Goal: Task Accomplishment & Management: Use online tool/utility

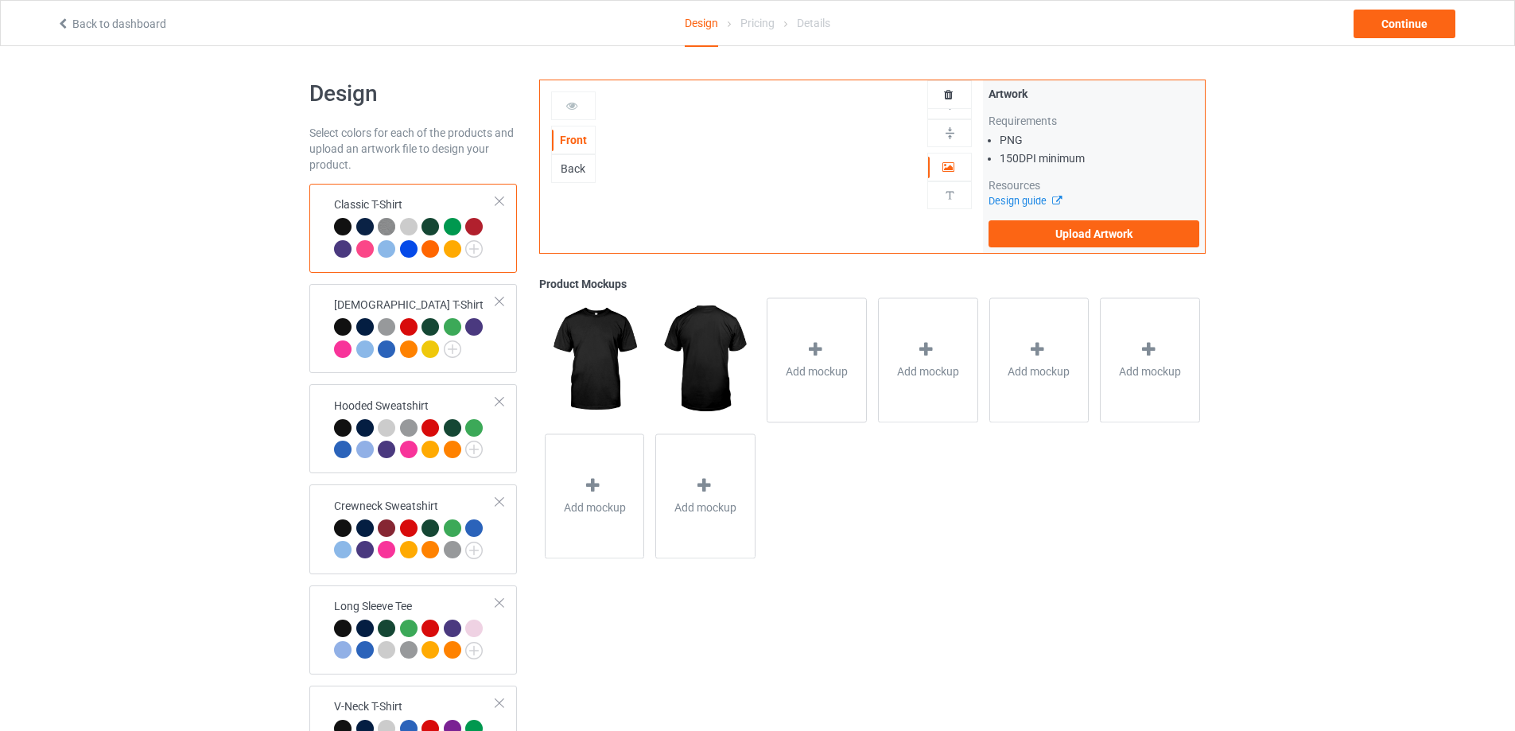
click at [92, 481] on div "Design Select colors for each of the products and upload an artwork file to des…" at bounding box center [757, 664] width 1515 height 1237
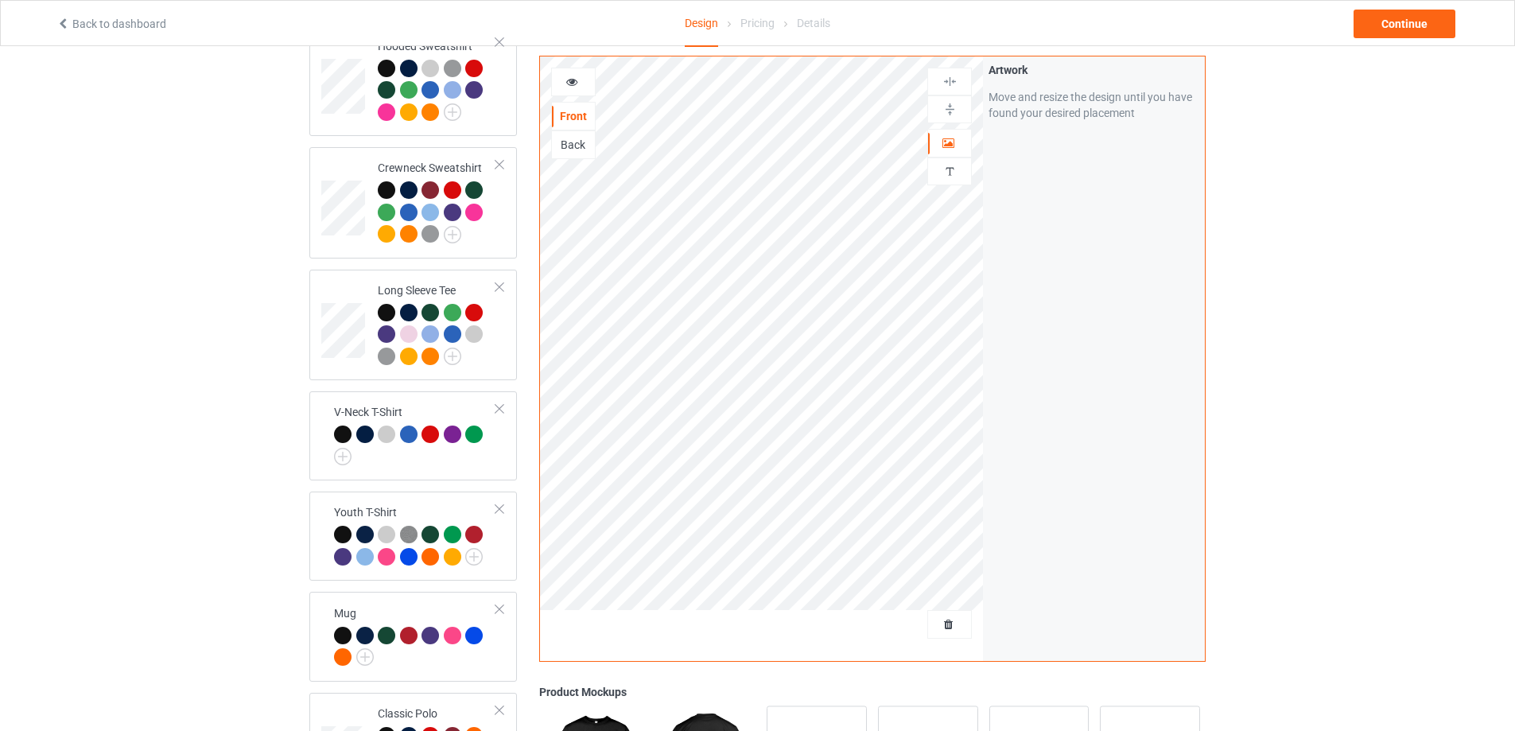
scroll to position [683, 0]
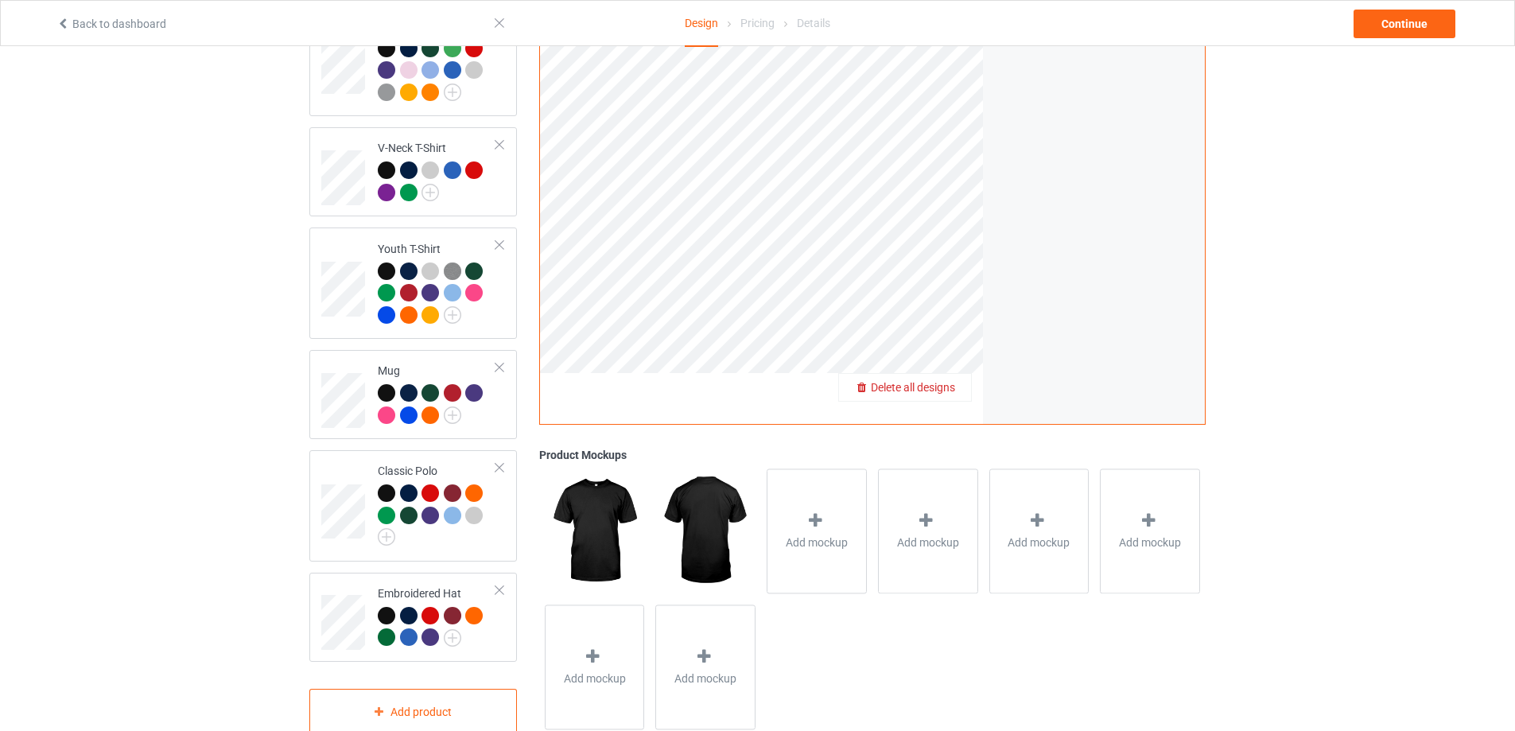
click at [953, 381] on span "Delete all designs" at bounding box center [913, 387] width 84 height 13
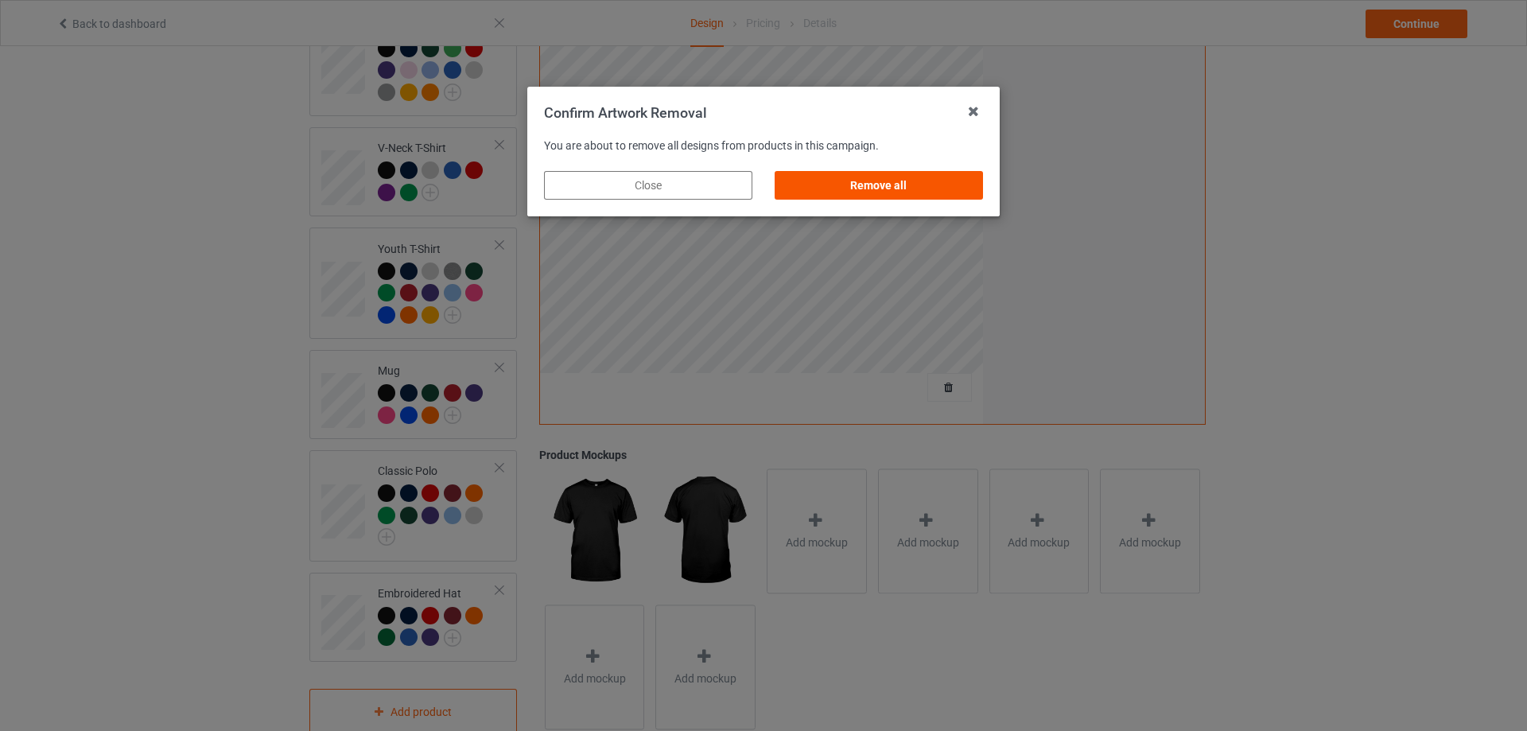
click at [899, 186] on div "Remove all" at bounding box center [879, 185] width 208 height 29
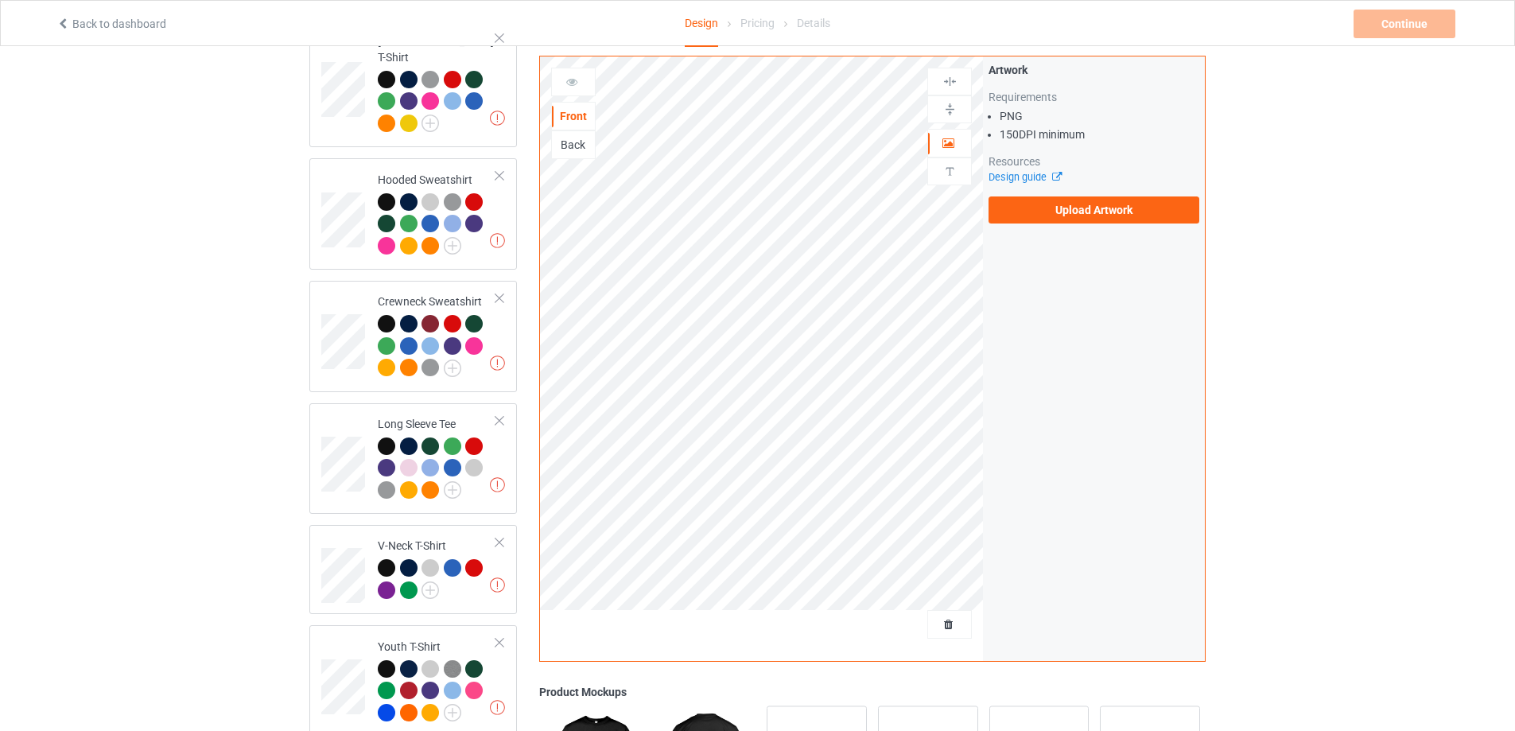
scroll to position [20, 0]
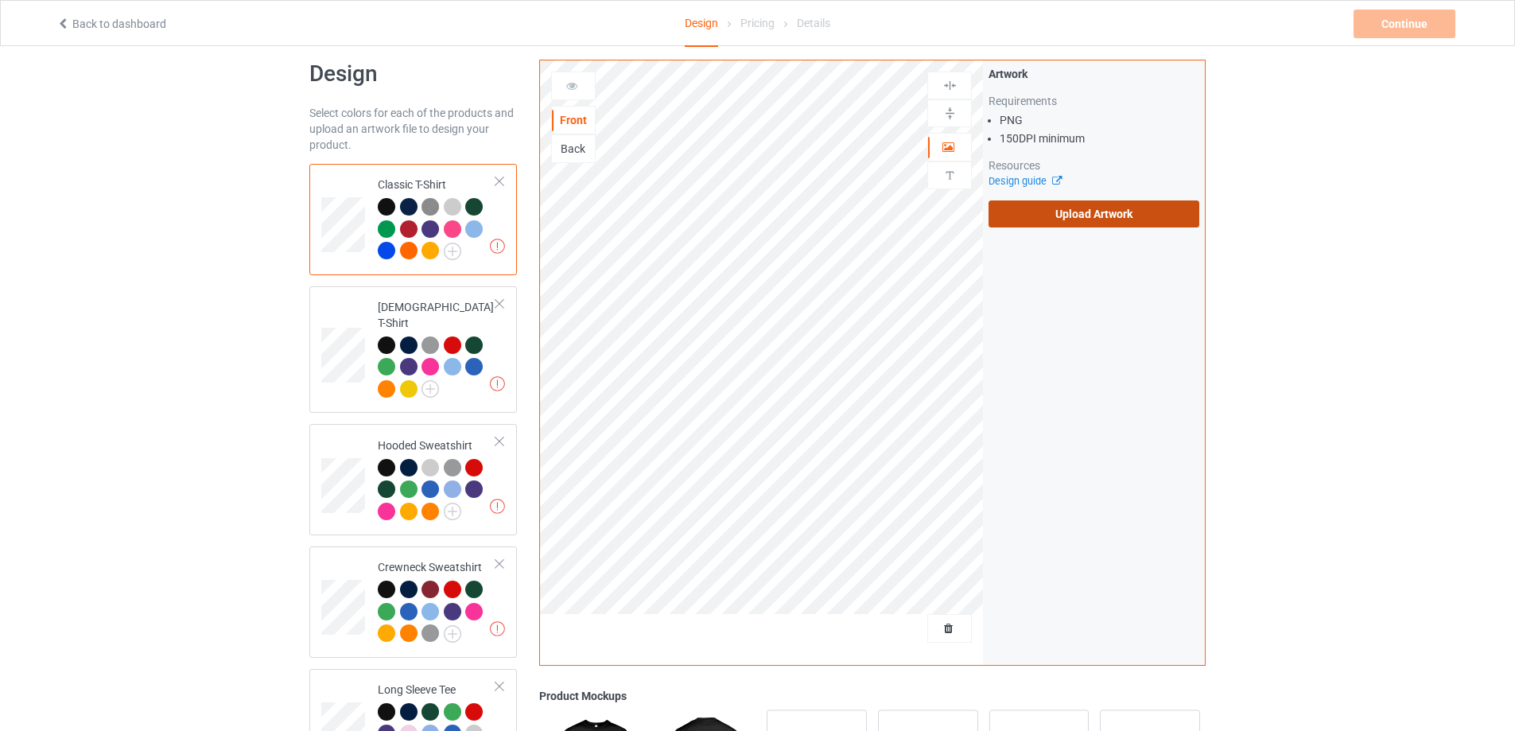
click at [1033, 212] on label "Upload Artwork" at bounding box center [1094, 213] width 211 height 27
click at [0, 0] on input "Upload Artwork" at bounding box center [0, 0] width 0 height 0
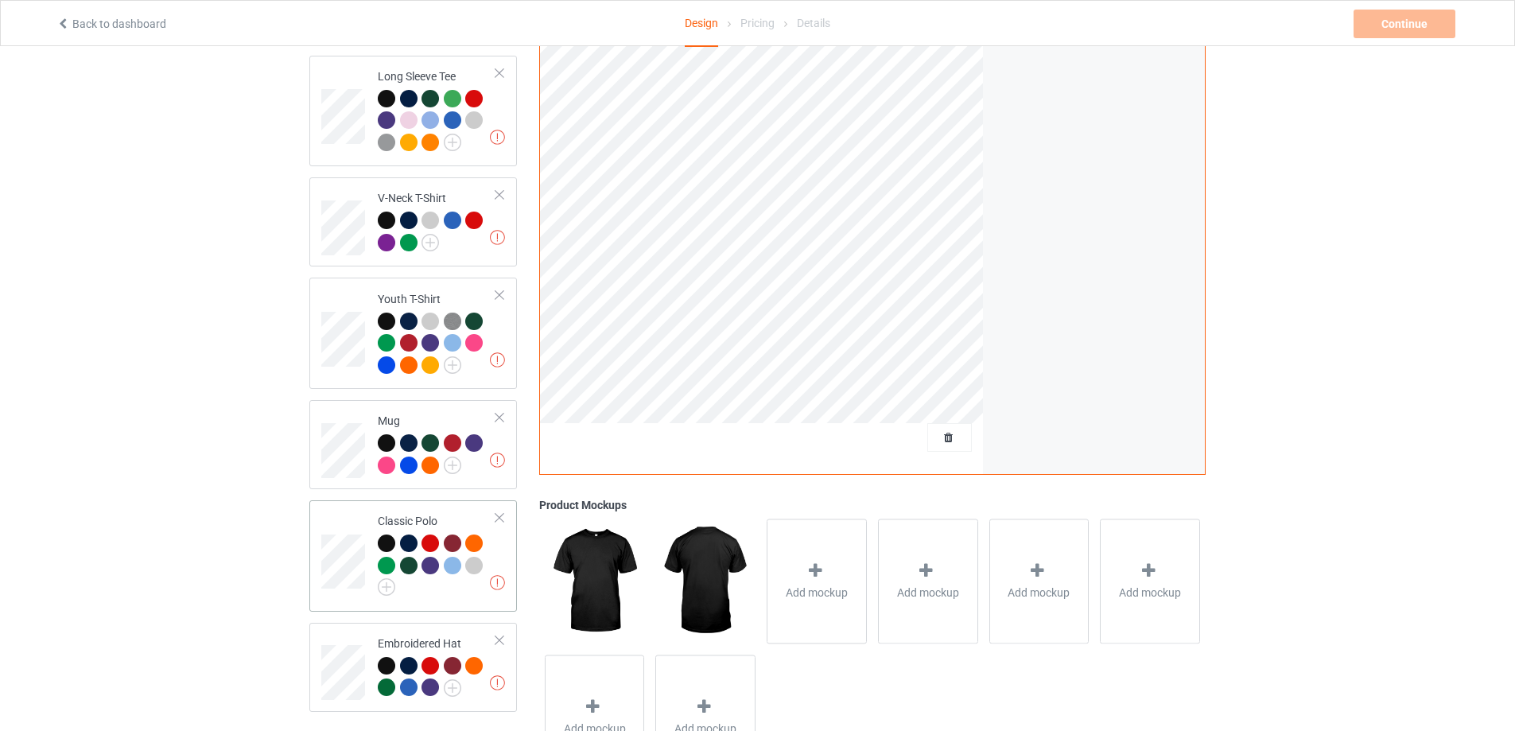
scroll to position [705, 0]
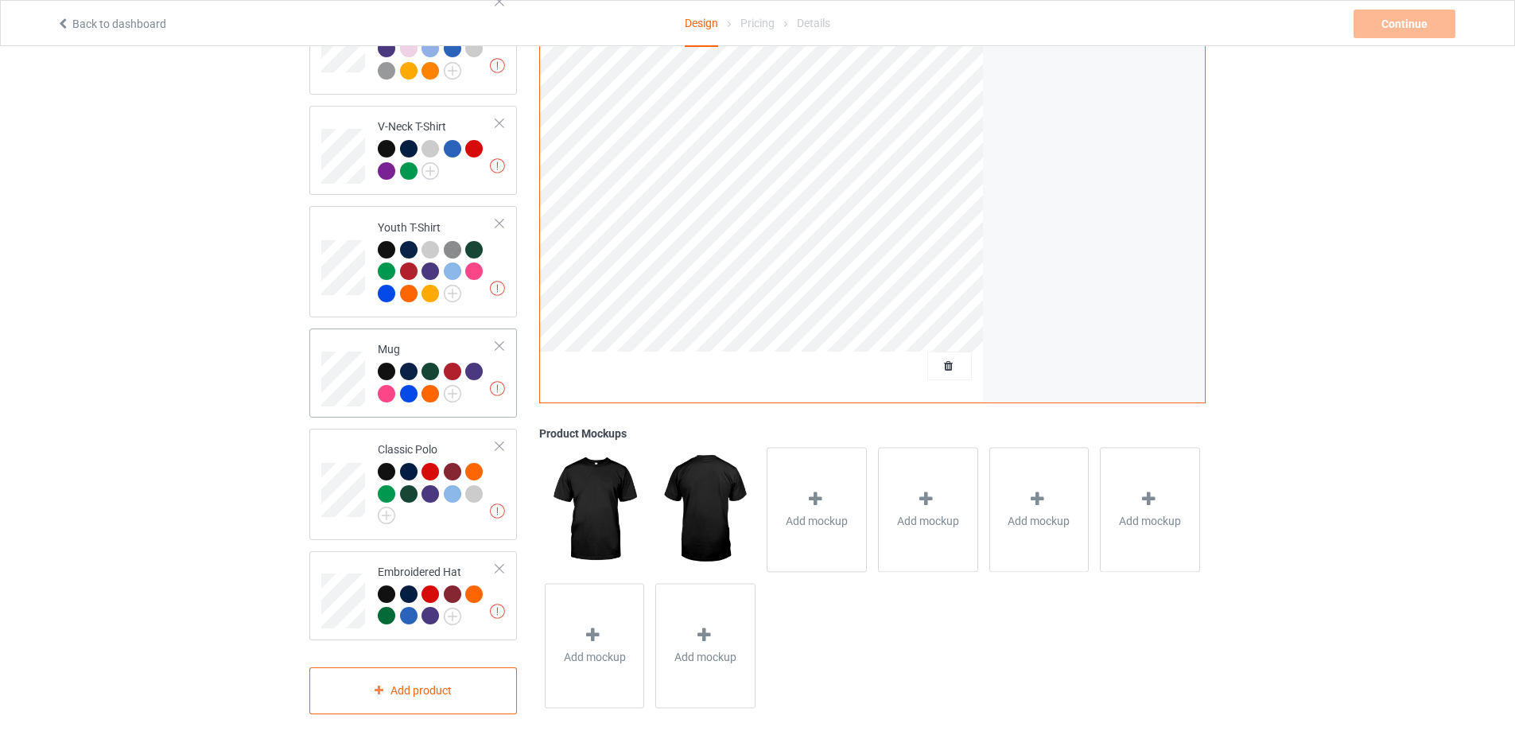
click at [426, 387] on div at bounding box center [433, 396] width 22 height 22
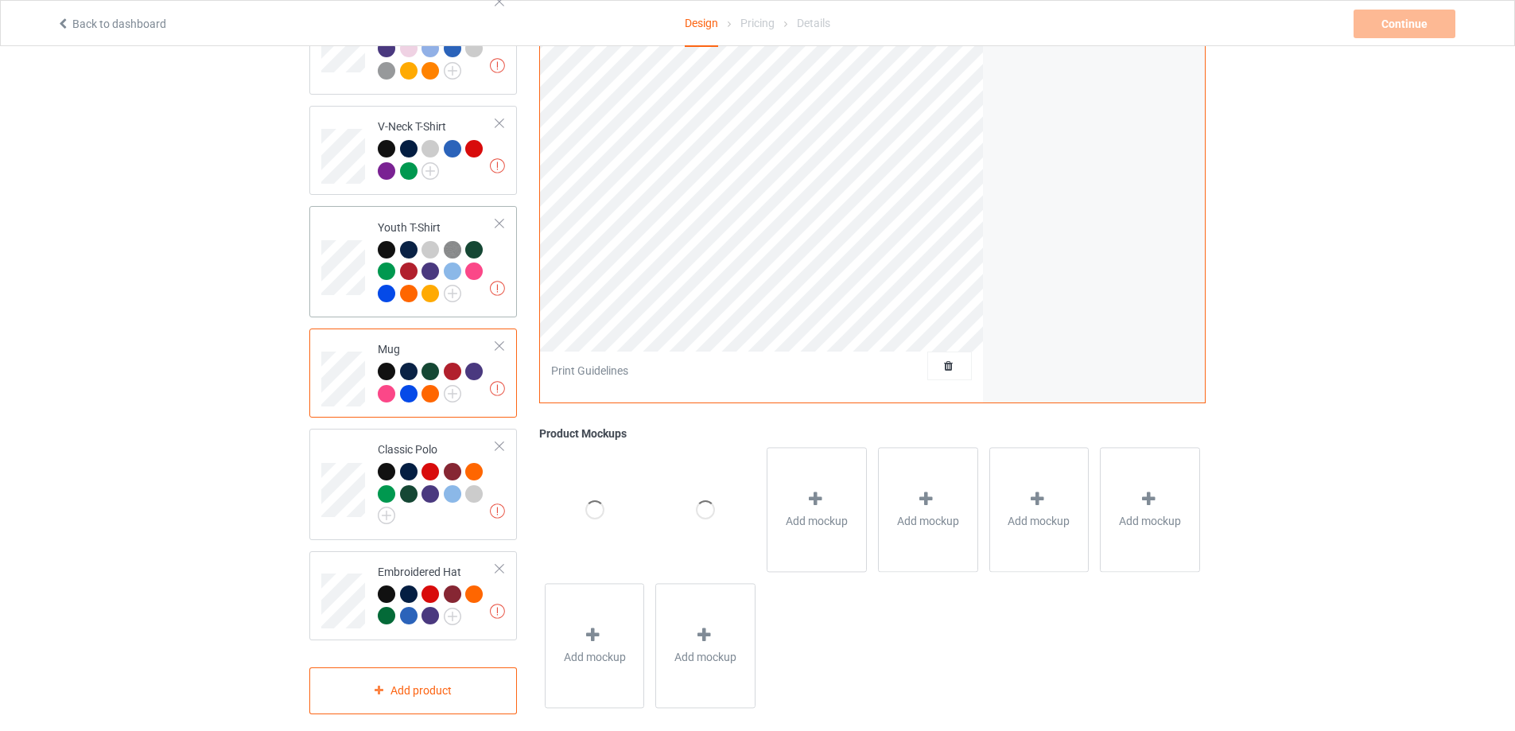
scroll to position [307, 0]
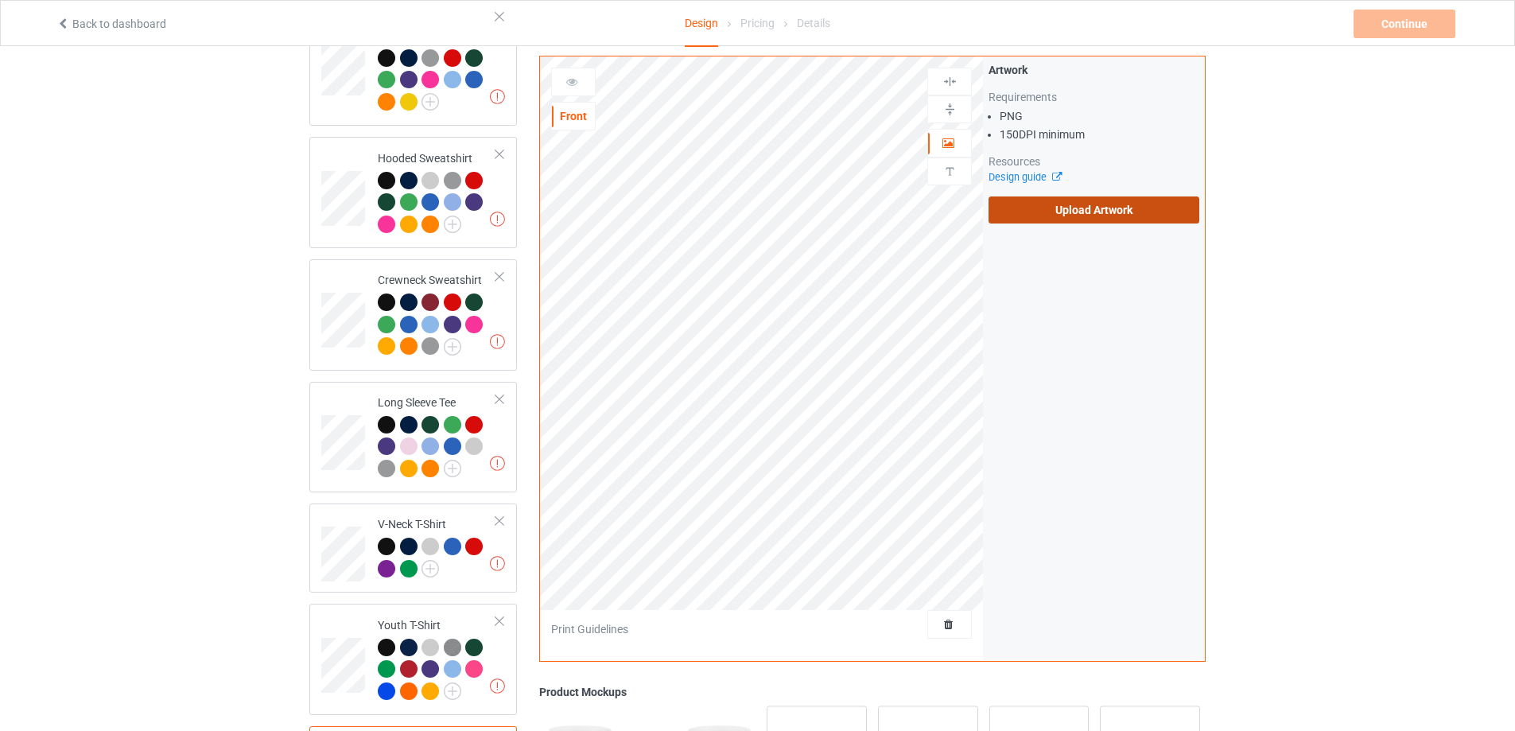
click at [1052, 211] on label "Upload Artwork" at bounding box center [1094, 209] width 211 height 27
click at [0, 0] on input "Upload Artwork" at bounding box center [0, 0] width 0 height 0
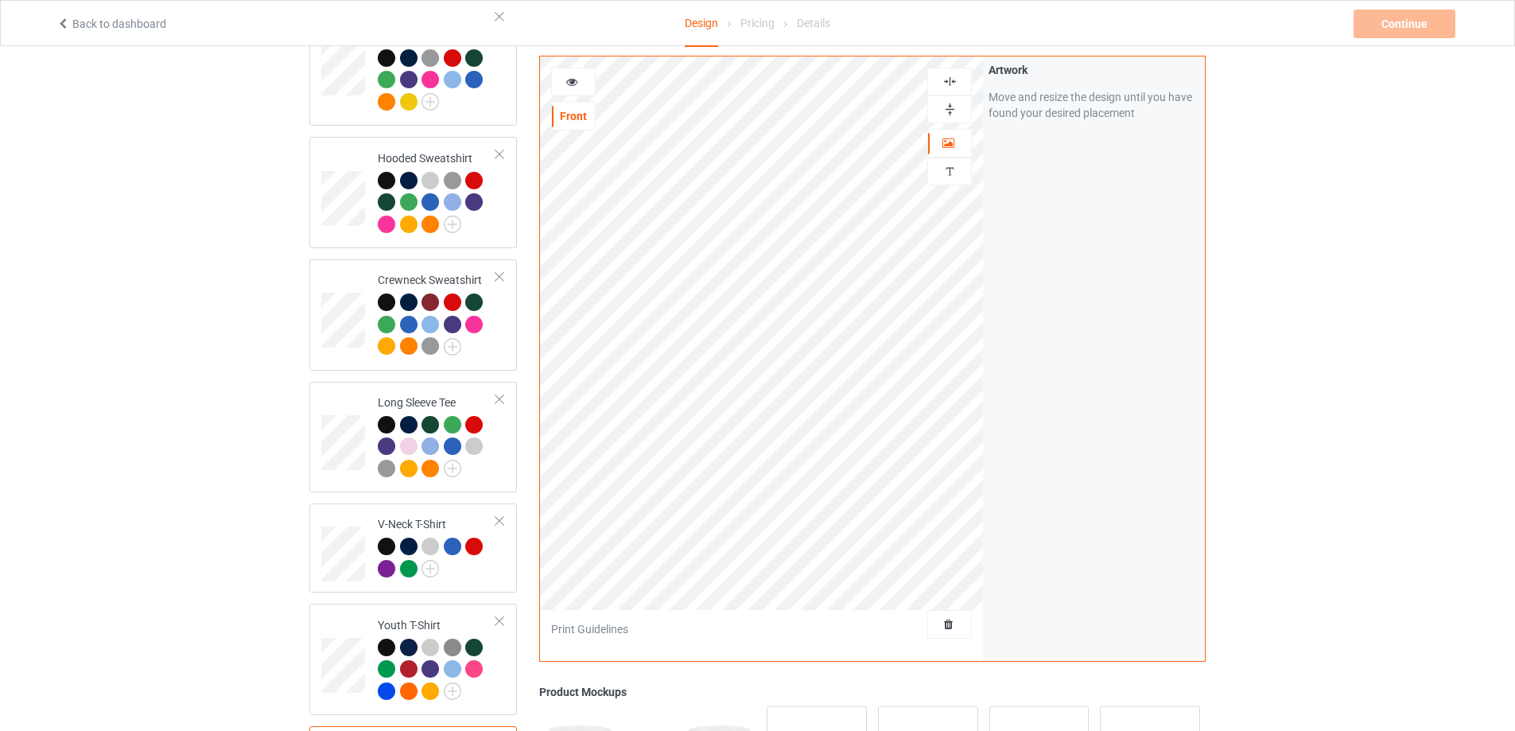
click at [955, 82] on img at bounding box center [950, 81] width 15 height 15
click at [956, 110] on img at bounding box center [950, 109] width 15 height 15
click at [576, 85] on icon at bounding box center [573, 79] width 14 height 11
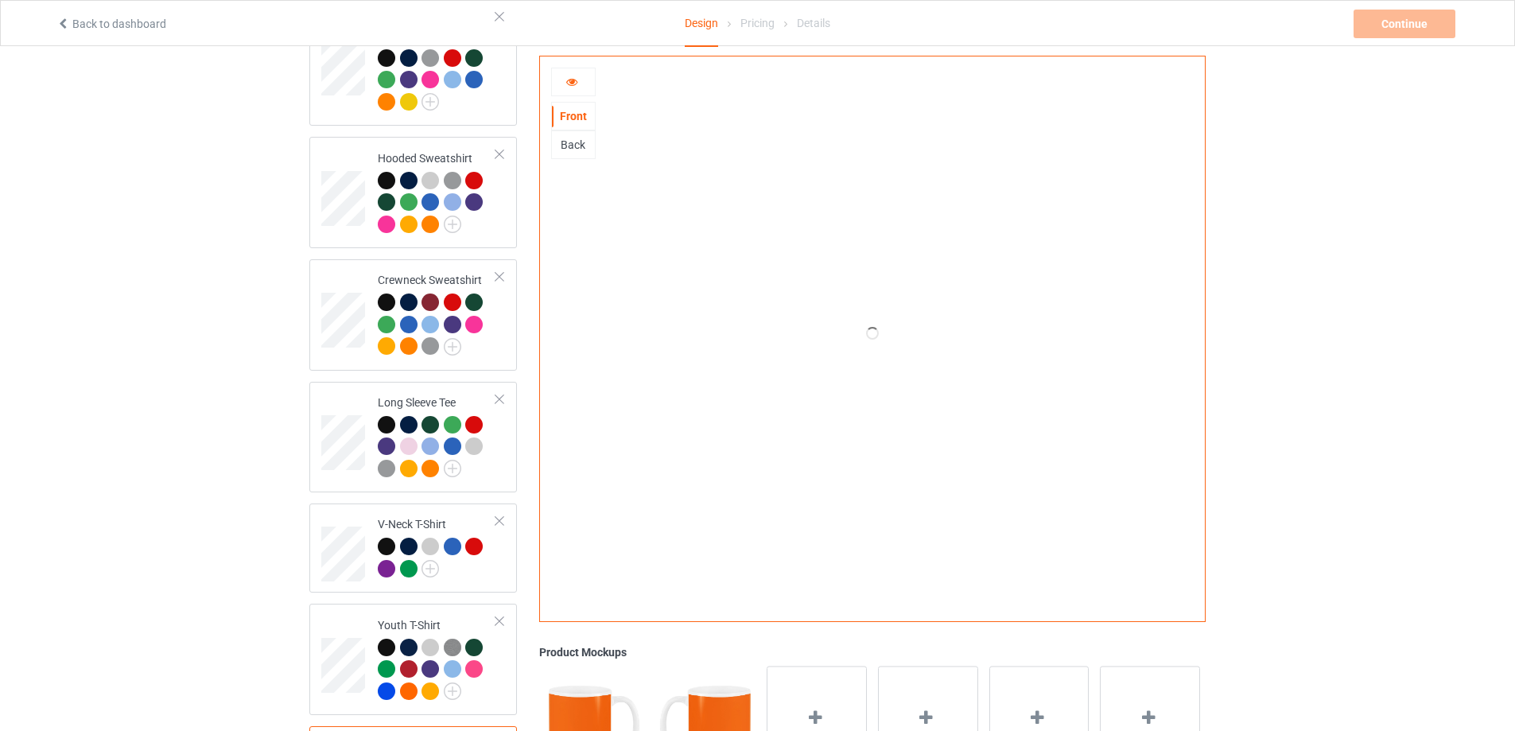
scroll to position [42, 0]
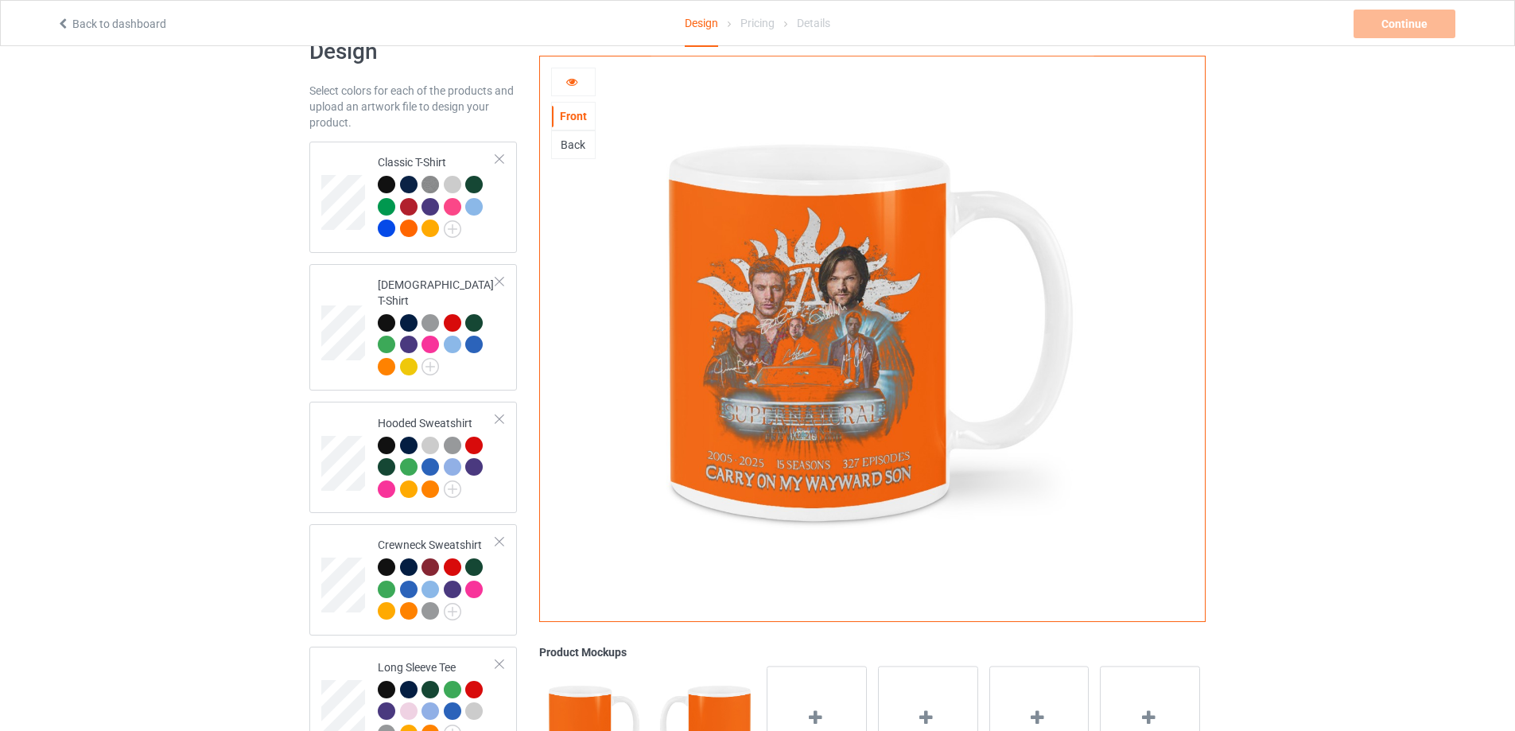
click at [583, 145] on div "Back" at bounding box center [573, 145] width 43 height 16
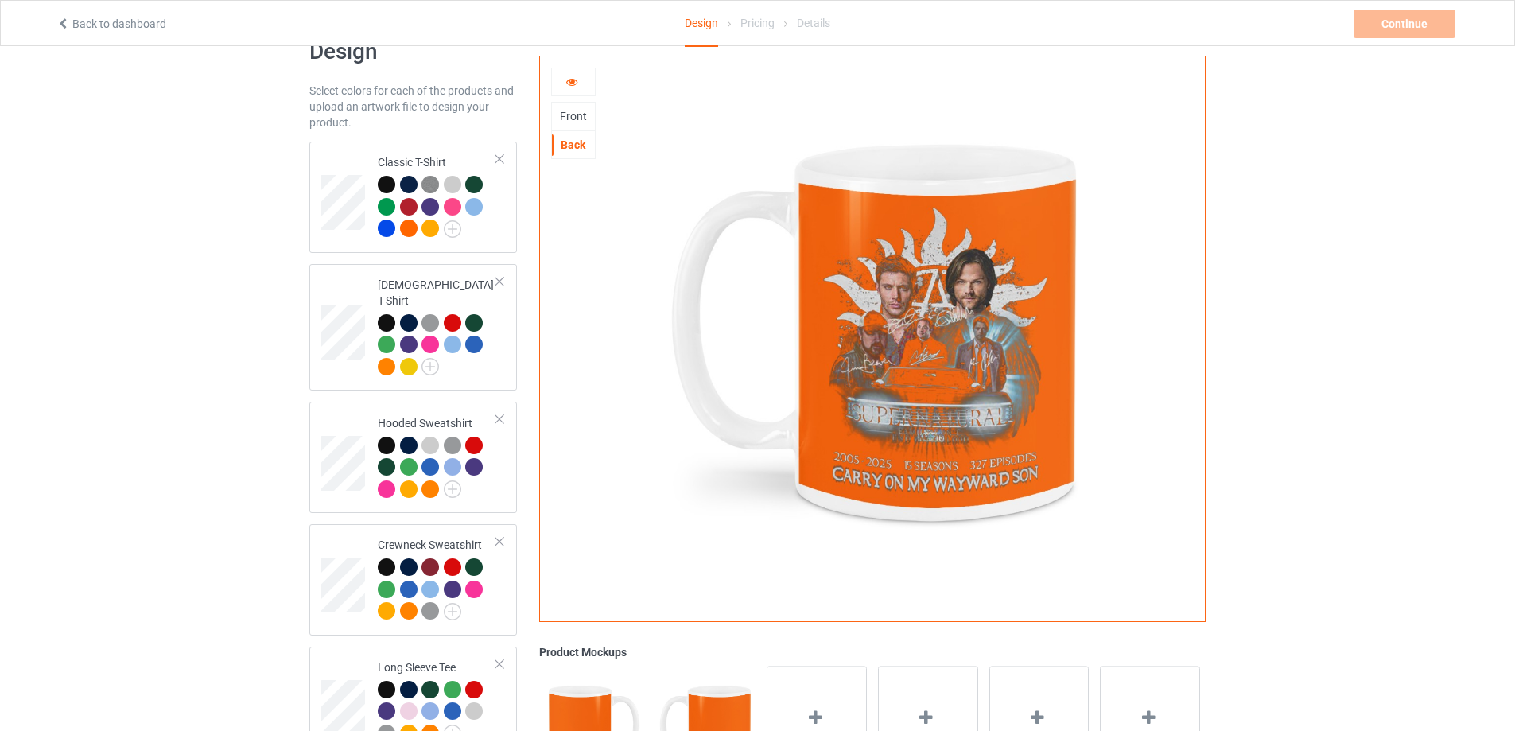
click at [578, 116] on div "Front" at bounding box center [573, 116] width 43 height 16
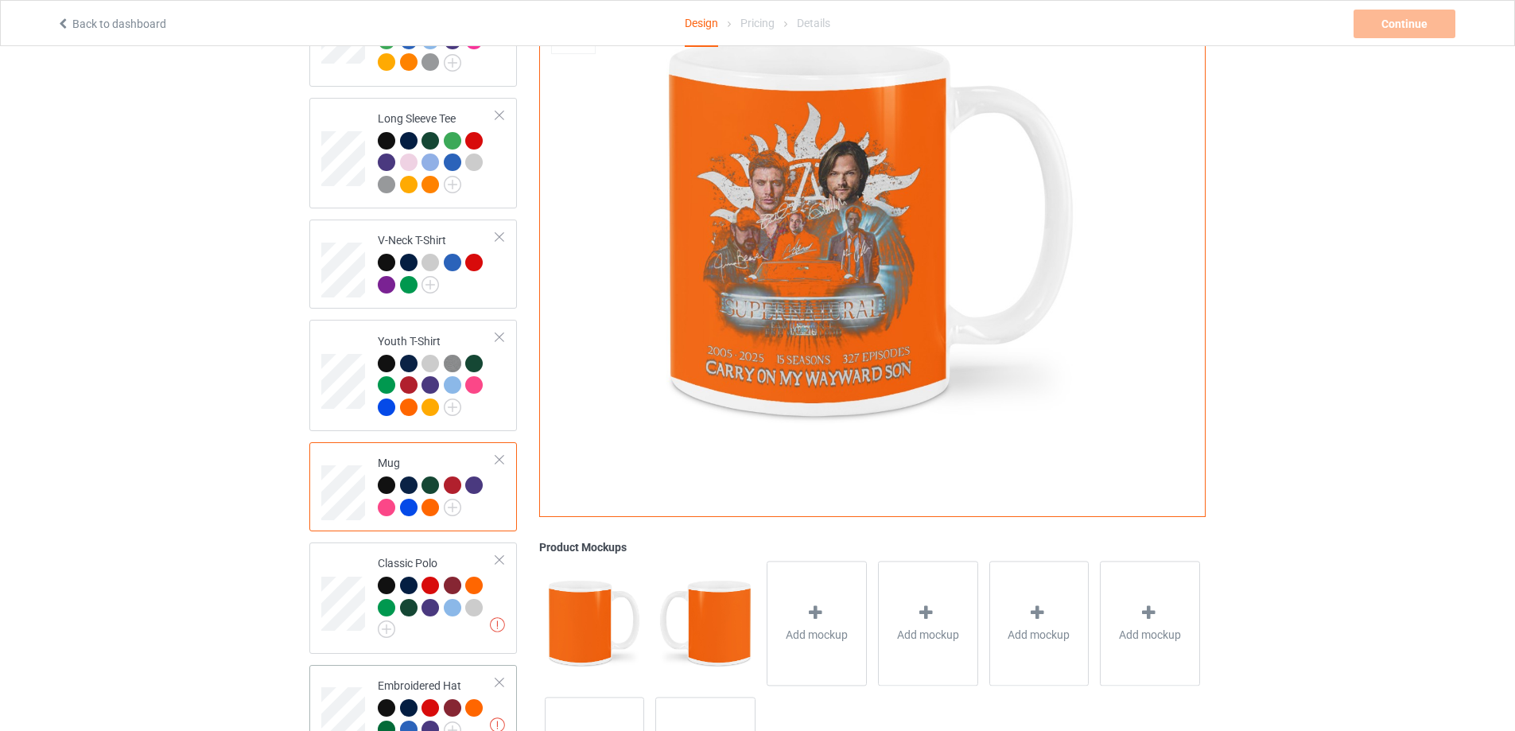
scroll to position [705, 0]
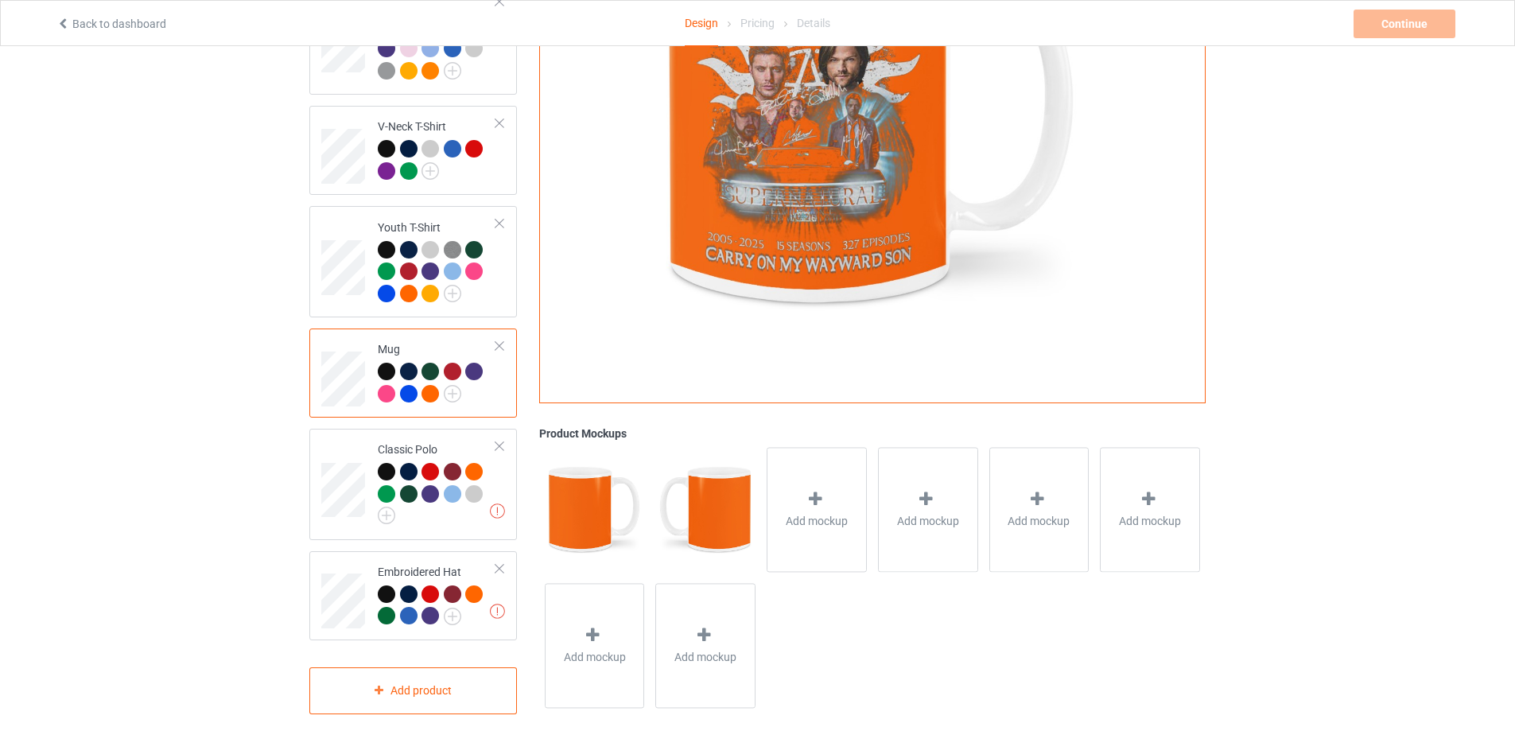
click at [387, 363] on div at bounding box center [387, 372] width 18 height 18
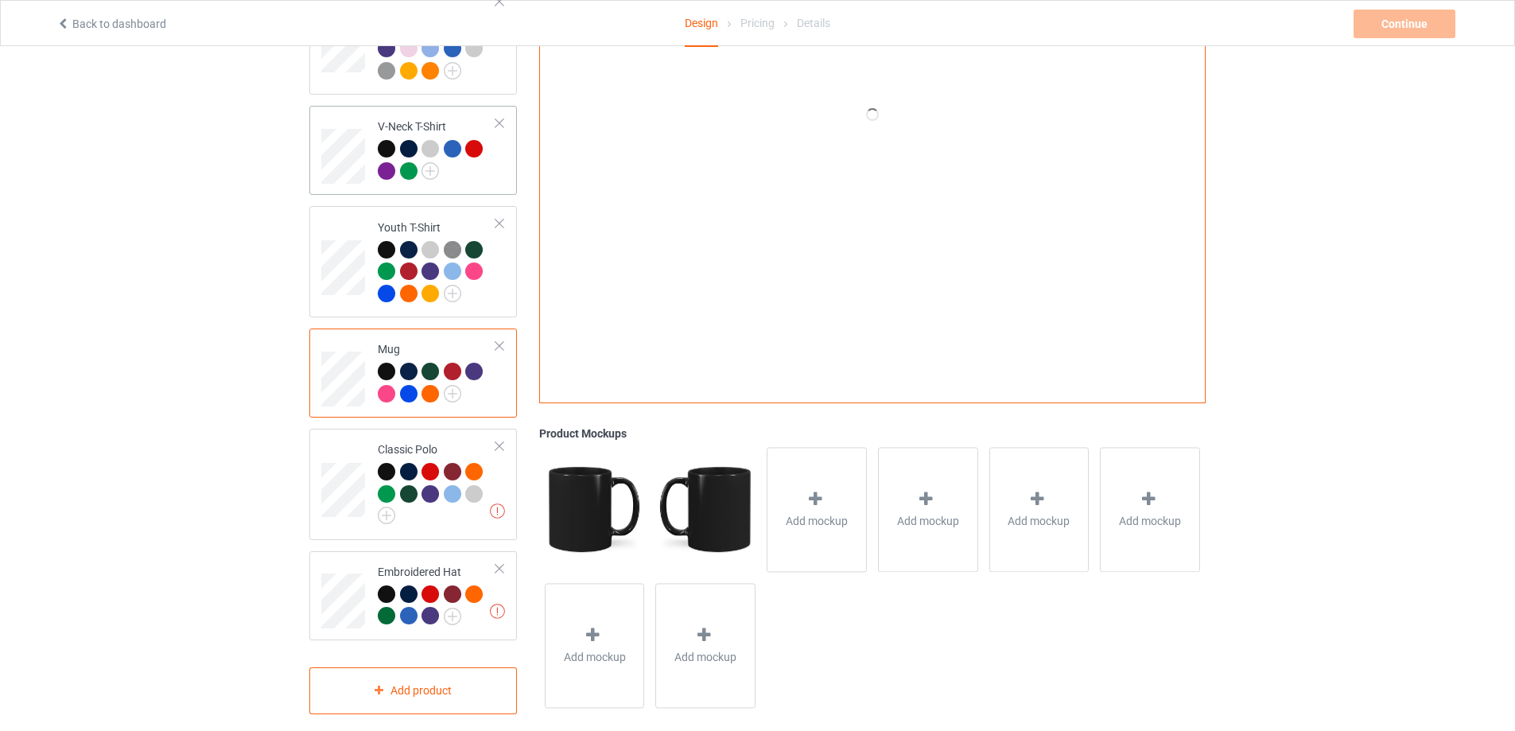
scroll to position [307, 0]
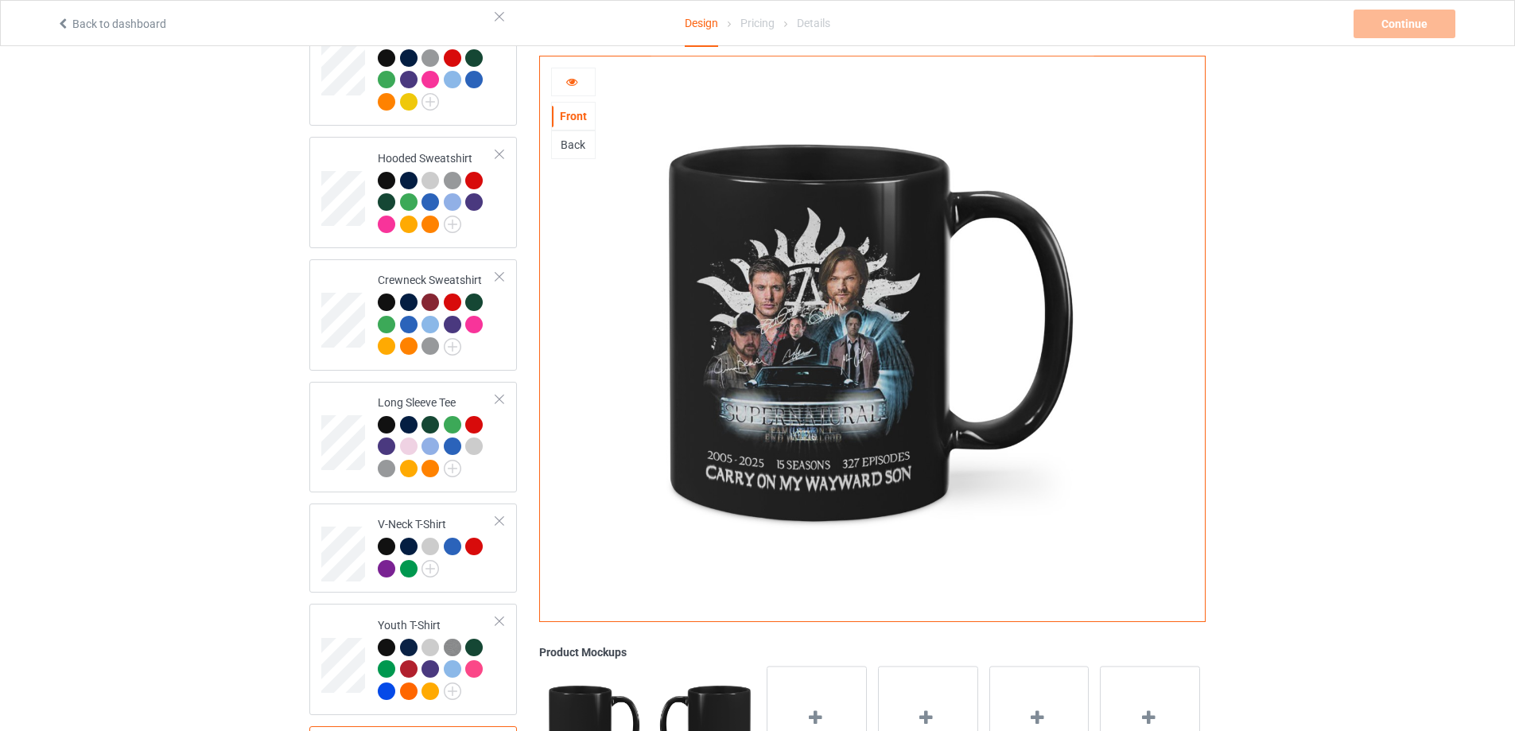
click at [574, 78] on icon at bounding box center [573, 79] width 14 height 11
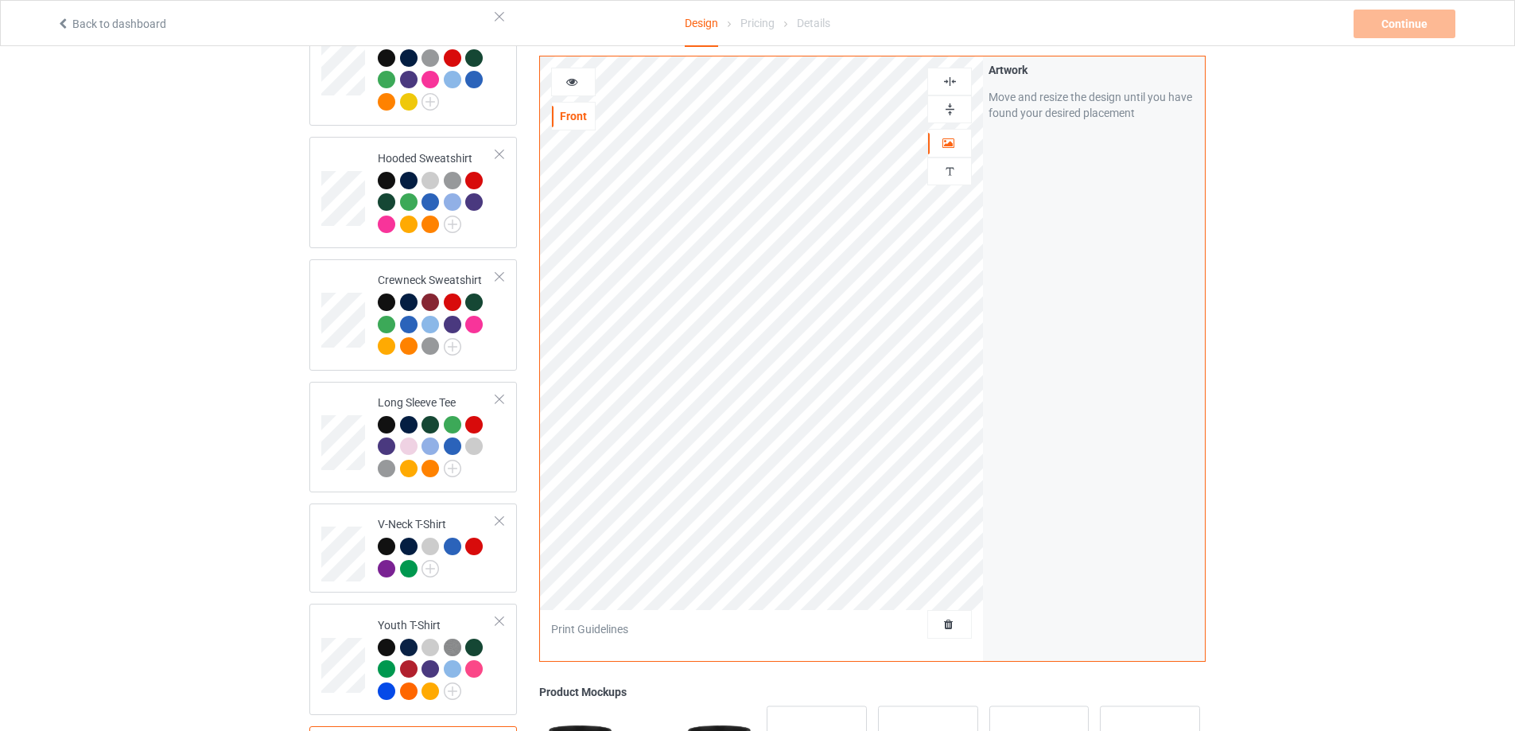
click at [947, 77] on img at bounding box center [950, 81] width 15 height 15
click at [952, 116] on img at bounding box center [950, 109] width 15 height 15
click at [954, 114] on img at bounding box center [950, 109] width 15 height 15
click at [581, 80] on div at bounding box center [573, 82] width 43 height 16
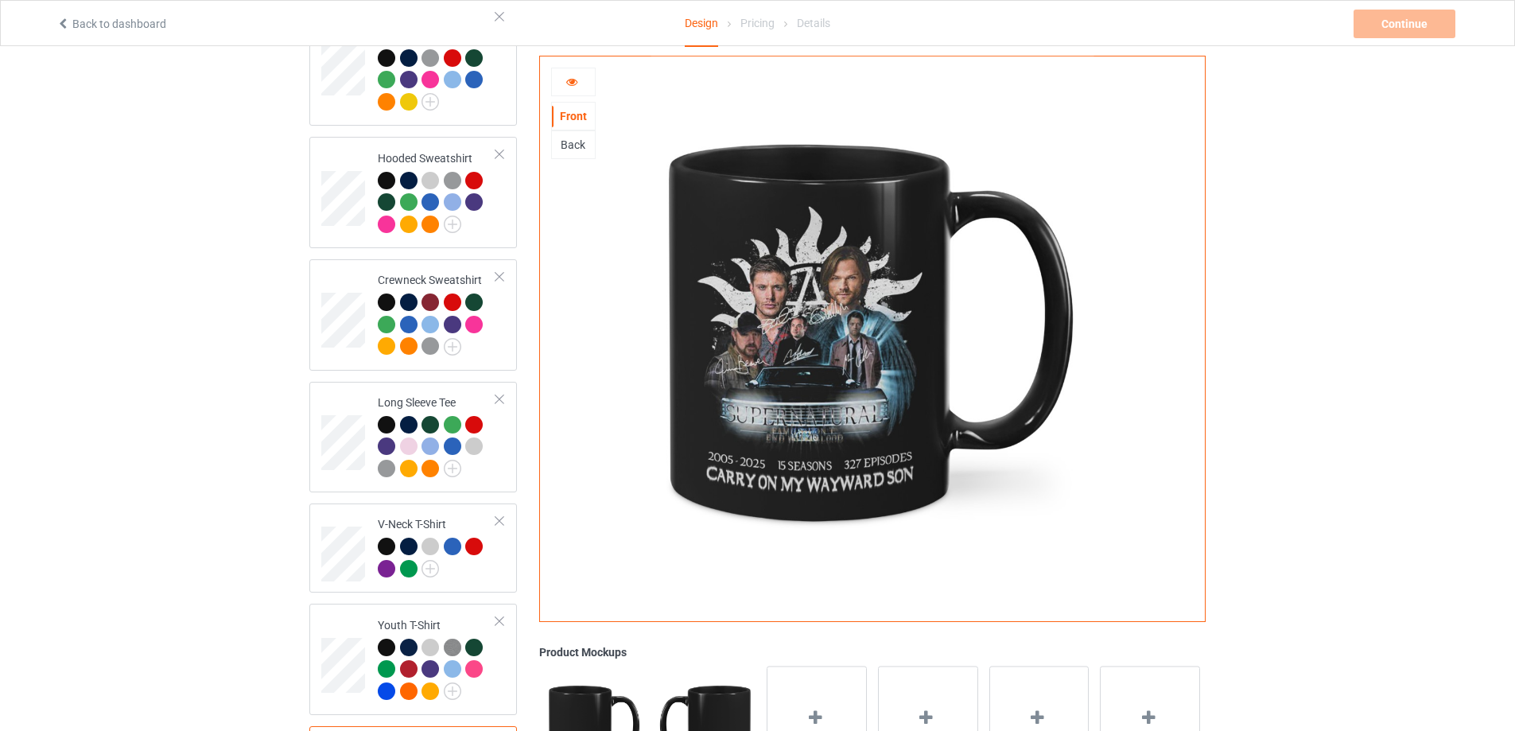
click at [572, 145] on div "Back" at bounding box center [573, 145] width 43 height 16
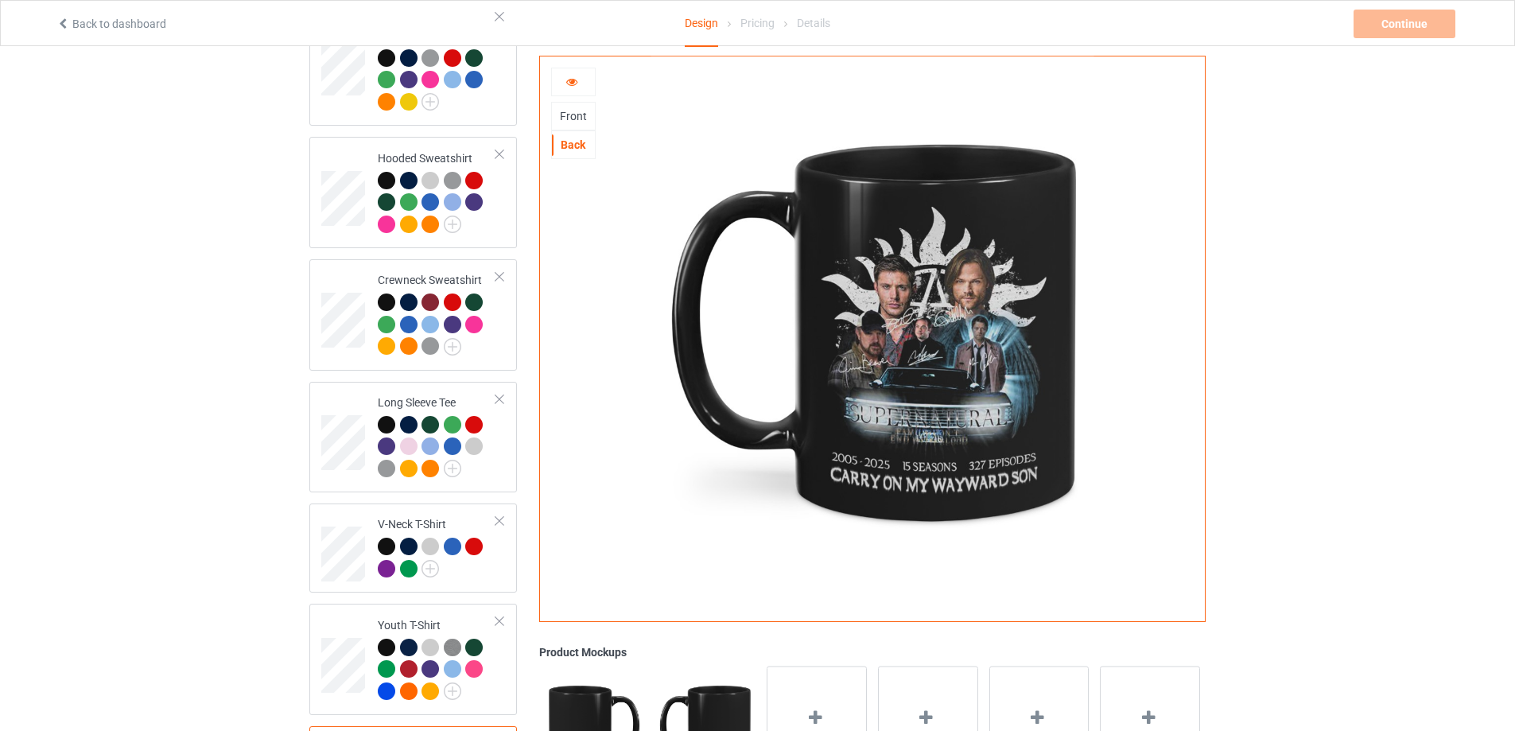
click at [570, 118] on div "Front" at bounding box center [573, 116] width 43 height 16
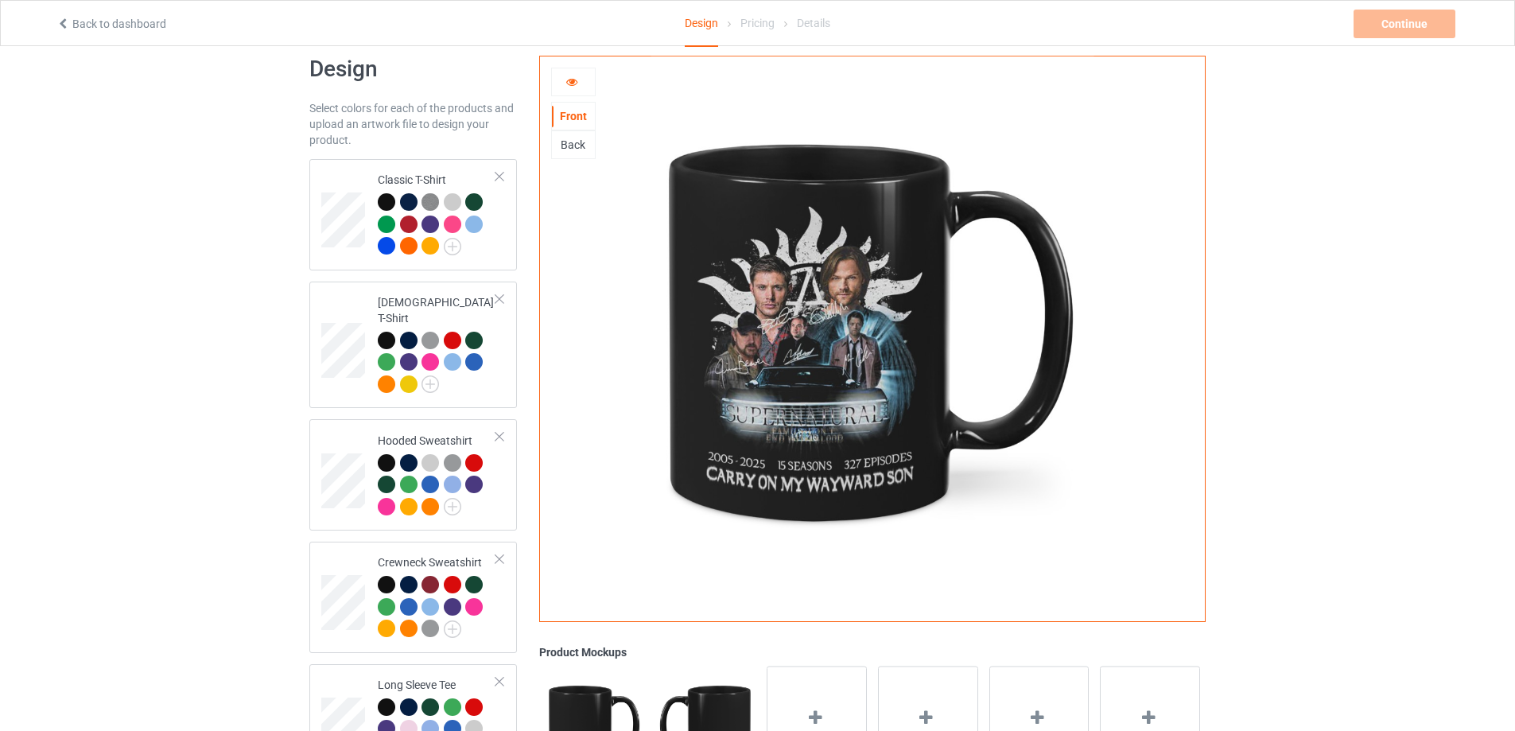
scroll to position [0, 0]
